Goal: Navigation & Orientation: Go to known website

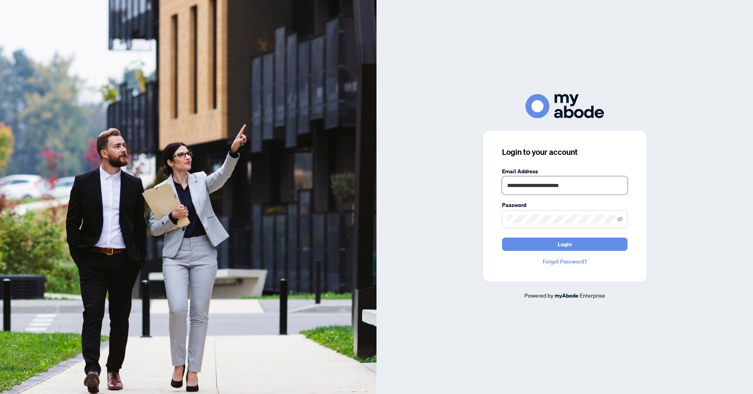
click at [559, 186] on input "**********" at bounding box center [564, 185] width 125 height 18
type input "**********"
click at [547, 248] on button "Login" at bounding box center [564, 244] width 125 height 13
